Goal: Task Accomplishment & Management: Manage account settings

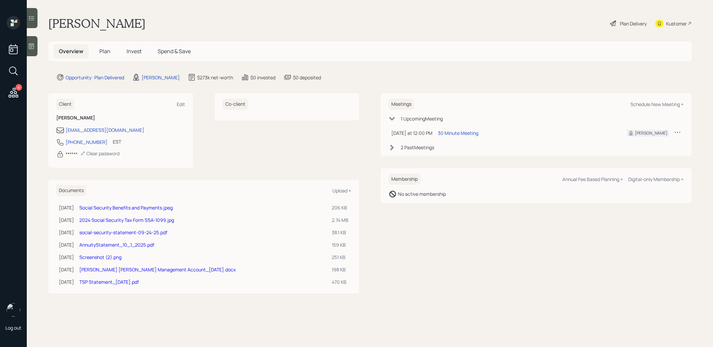
click at [104, 55] on h5 "Plan" at bounding box center [105, 51] width 22 height 14
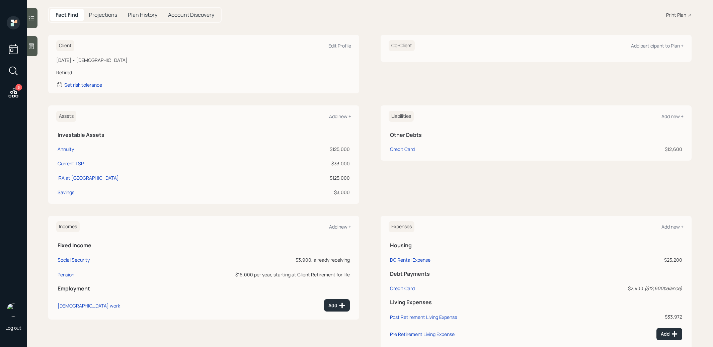
scroll to position [104, 0]
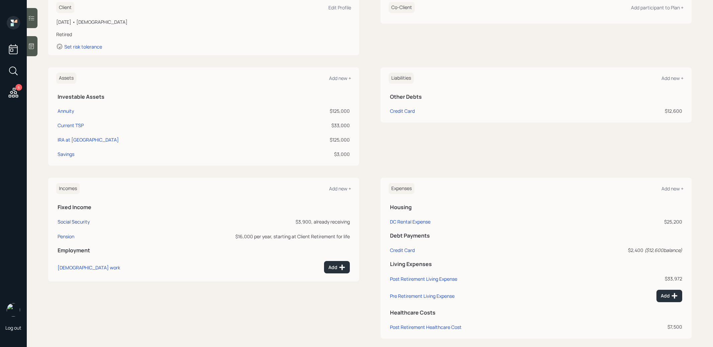
click at [81, 220] on div "Social Security" at bounding box center [74, 221] width 32 height 6
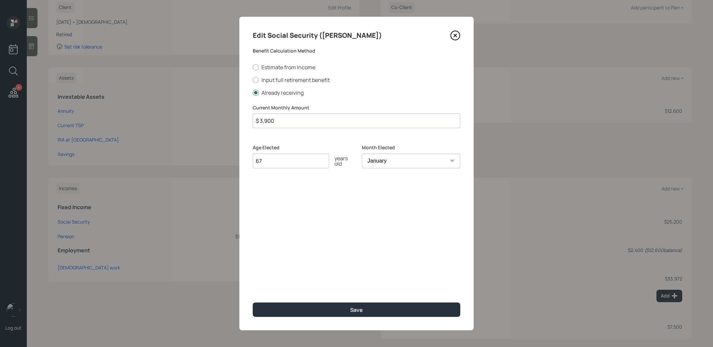
click at [281, 122] on input "$ 3,900" at bounding box center [356, 120] width 207 height 15
type input "$ 3,998"
click at [352, 309] on div "Save" at bounding box center [356, 309] width 13 height 7
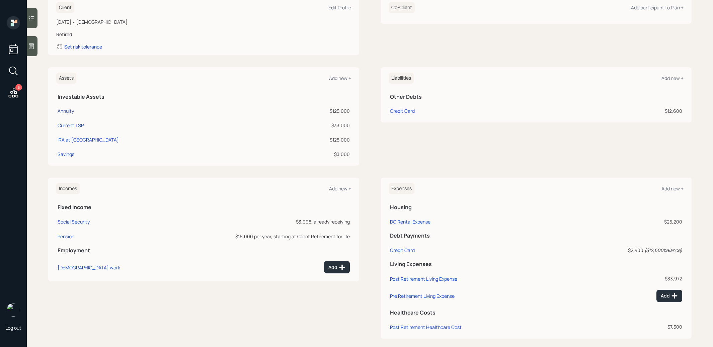
click at [69, 109] on div "Annuity" at bounding box center [66, 110] width 16 height 7
select select "ira"
select select "conservative"
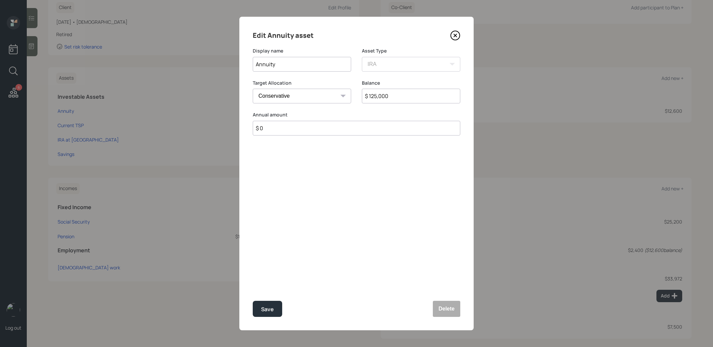
click at [298, 67] on input "Annuity" at bounding box center [302, 64] width 98 height 15
type input "Annuity (In Surrender)"
click at [267, 303] on button "Save" at bounding box center [267, 309] width 29 height 16
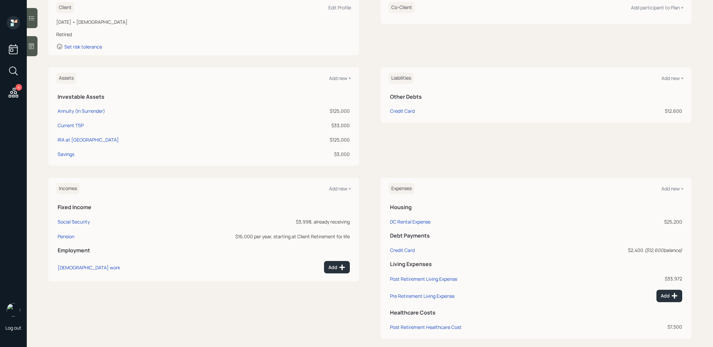
click at [32, 51] on div at bounding box center [32, 46] width 11 height 20
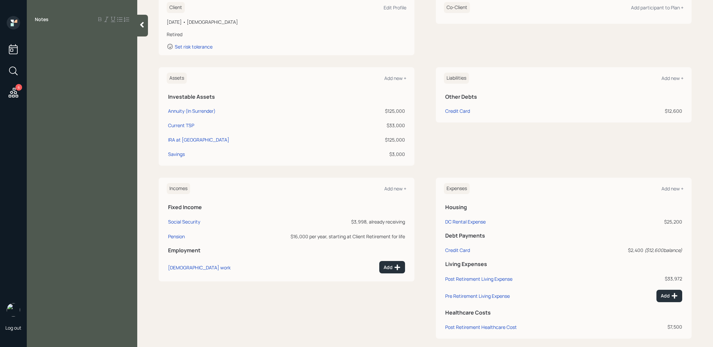
click at [143, 27] on icon at bounding box center [142, 25] width 4 height 6
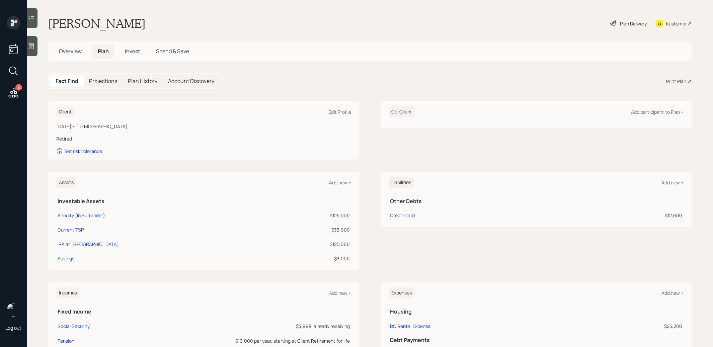
click at [63, 53] on span "Overview" at bounding box center [70, 51] width 23 height 7
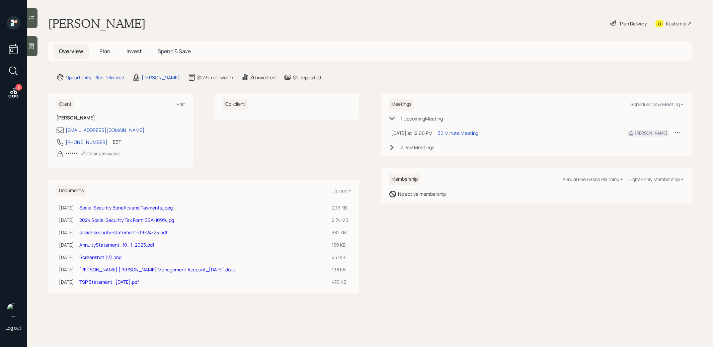
click at [131, 206] on link "Social Security Benefits and Payments.jpeg" at bounding box center [125, 207] width 93 height 6
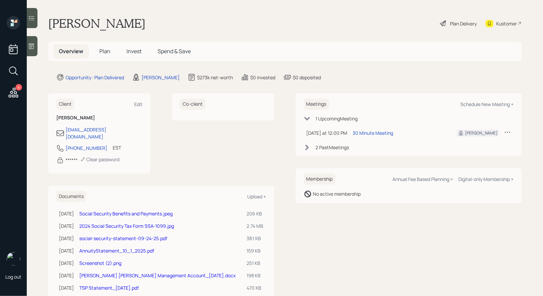
scroll to position [13, 0]
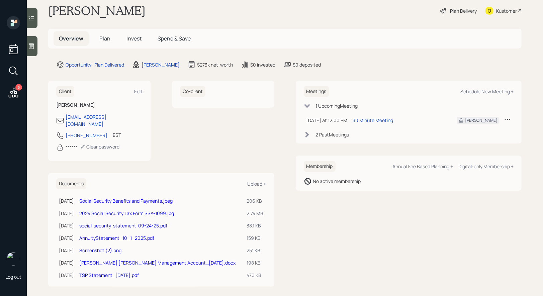
click at [113, 198] on link "Social Security Benefits and Payments.jpeg" at bounding box center [125, 201] width 93 height 6
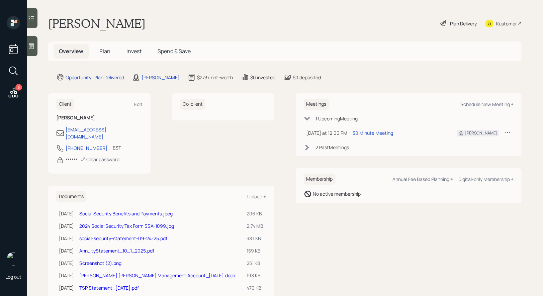
click at [114, 223] on link "2024 Social Security Tax Form SSA-1099.jpg" at bounding box center [126, 226] width 95 height 6
click at [144, 223] on link "2024 Social Security Tax Form SSA-1099.jpg" at bounding box center [126, 226] width 95 height 6
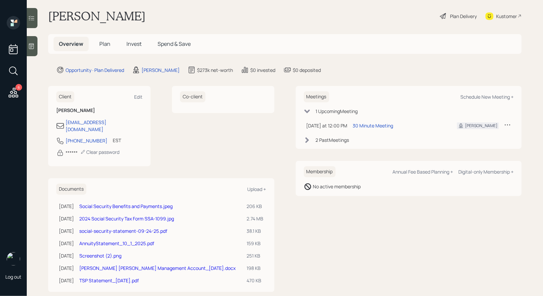
click at [135, 228] on link "social-security-statement-09-24-25.pdf" at bounding box center [123, 231] width 88 height 6
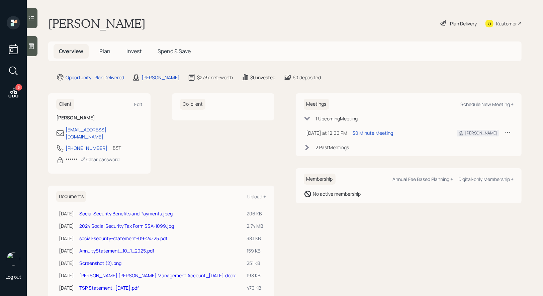
click at [107, 260] on link "Screenshot (2).png" at bounding box center [100, 263] width 42 height 6
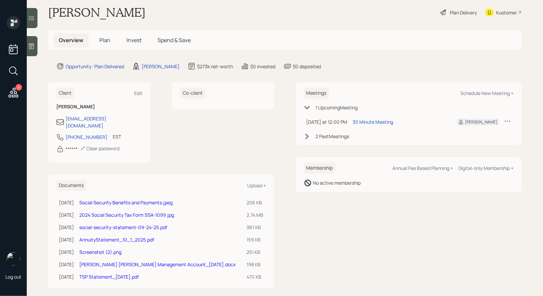
scroll to position [12, 0]
click at [109, 248] on link "Screenshot (2).png" at bounding box center [100, 251] width 42 height 6
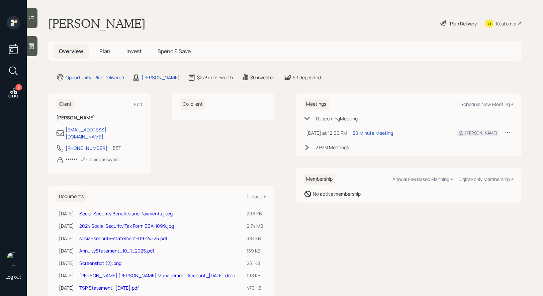
scroll to position [13, 0]
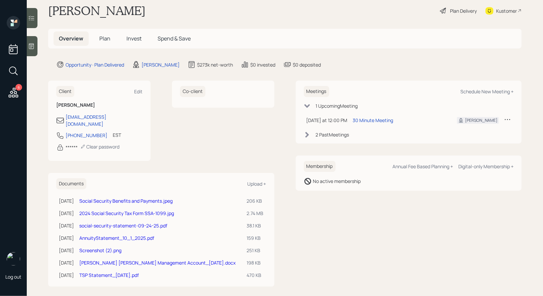
click at [119, 260] on link "[PERSON_NAME] [PERSON_NAME] Management Account_[DATE].docx" at bounding box center [157, 263] width 156 height 6
click at [109, 272] on link "TSP Statement_[DATE].pdf" at bounding box center [109, 275] width 60 height 6
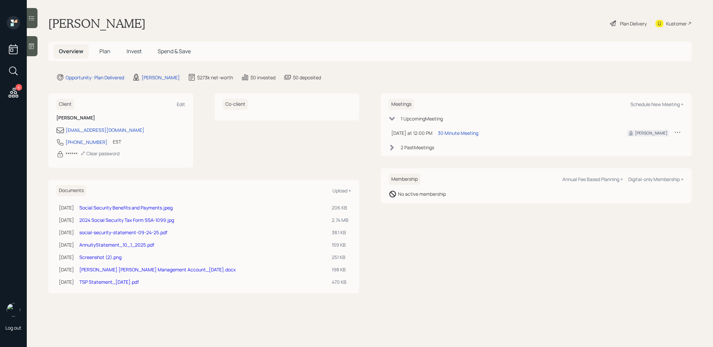
click at [103, 50] on span "Plan" at bounding box center [104, 51] width 11 height 7
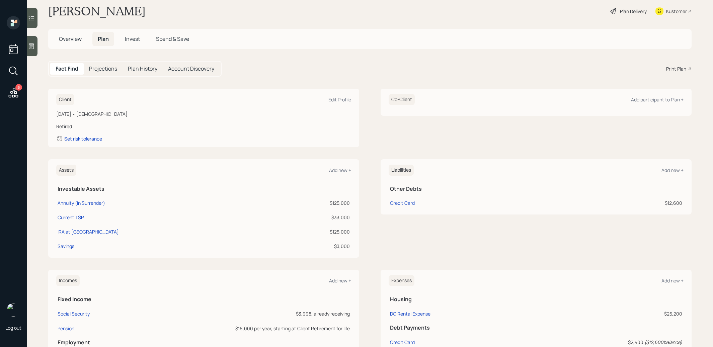
scroll to position [24, 0]
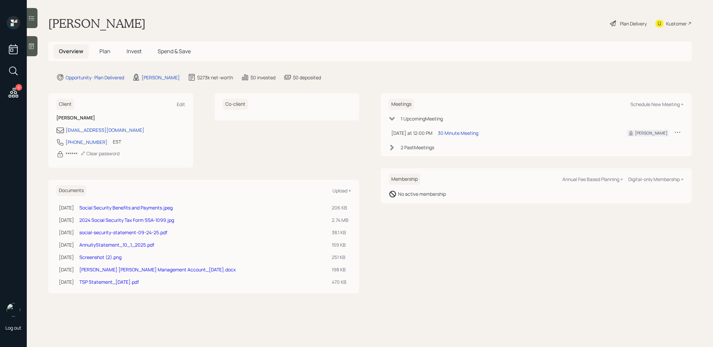
click at [104, 52] on span "Plan" at bounding box center [104, 51] width 11 height 7
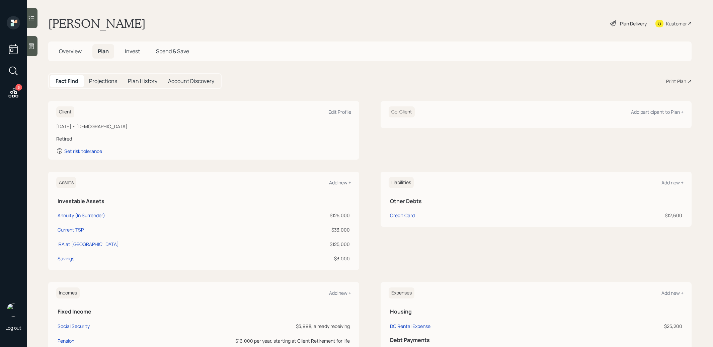
click at [623, 23] on div "Plan Delivery" at bounding box center [633, 23] width 27 height 7
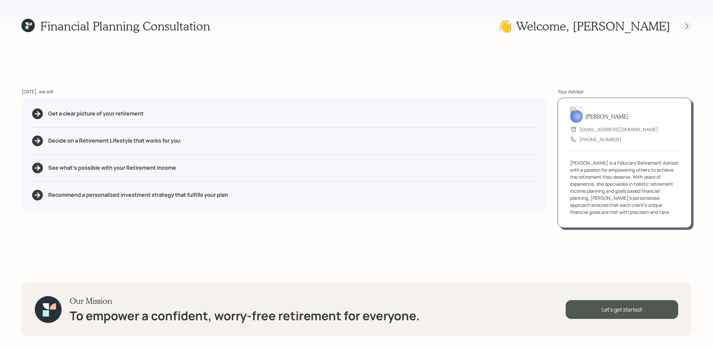
click at [688, 26] on icon at bounding box center [686, 26] width 7 height 7
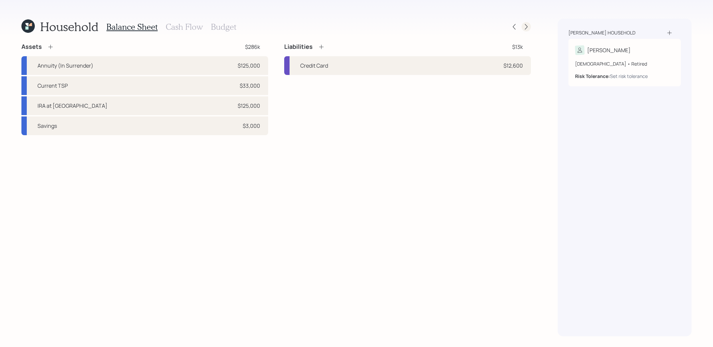
click at [524, 28] on icon at bounding box center [526, 26] width 7 height 7
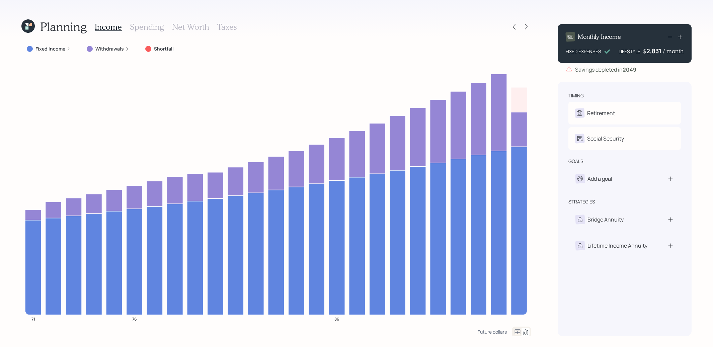
click at [228, 26] on h3 "Taxes" at bounding box center [226, 27] width 19 height 10
